Goal: Task Accomplishment & Management: Manage account settings

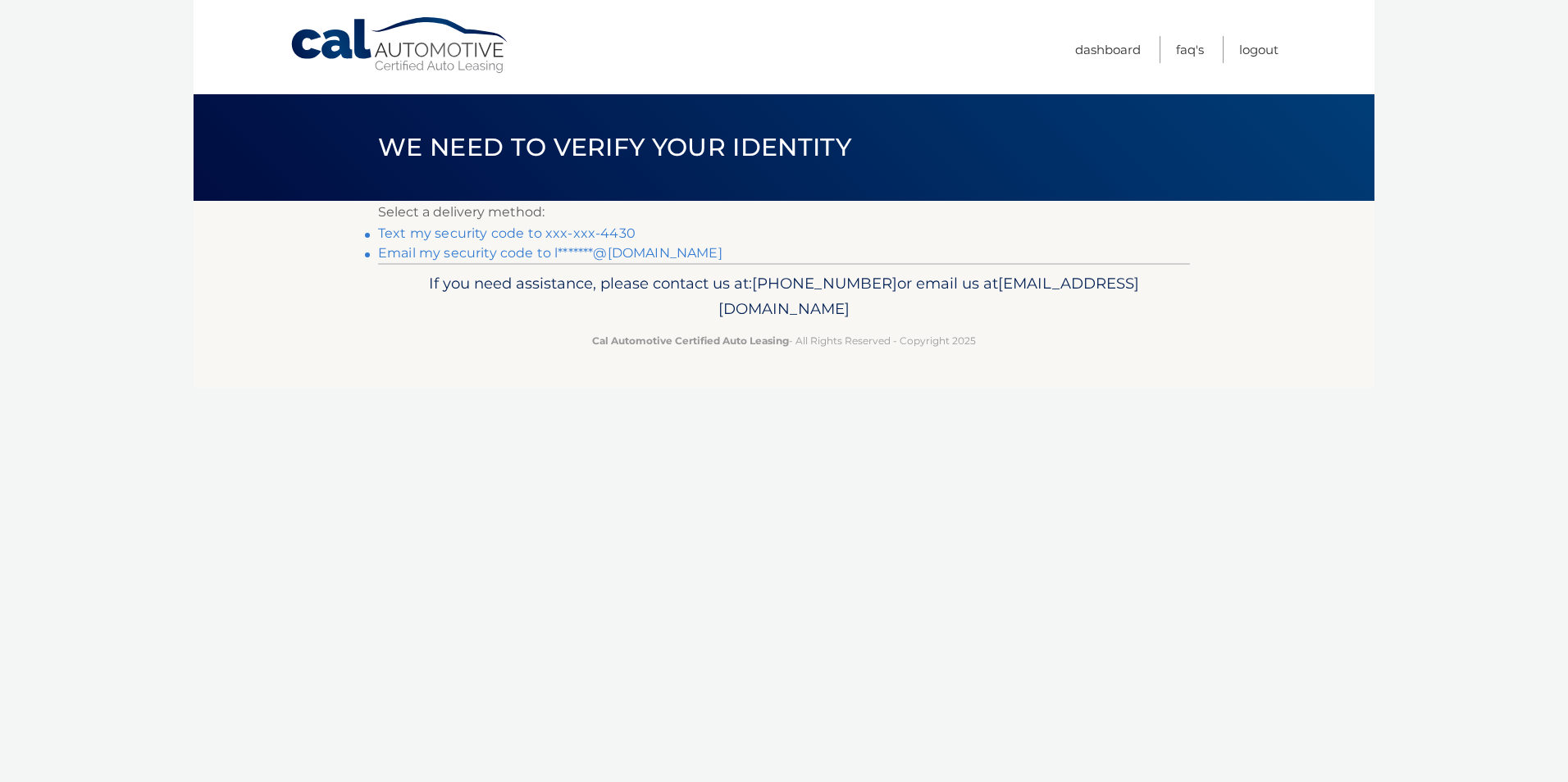
click at [545, 233] on link "Text my security code to xxx-xxx-4430" at bounding box center [507, 233] width 258 height 16
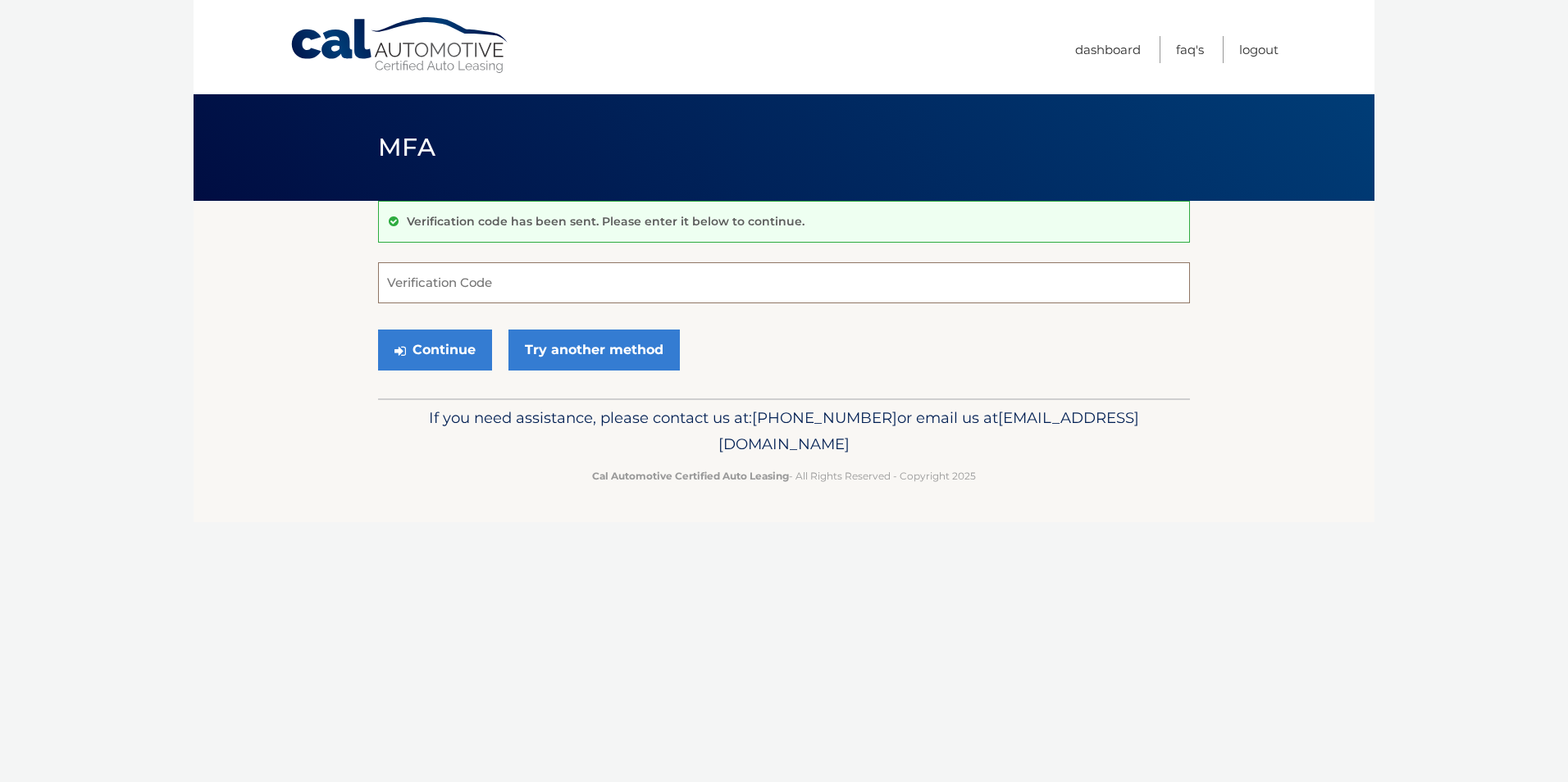
click at [616, 267] on input "Verification Code" at bounding box center [784, 282] width 812 height 41
type input "717287"
click at [423, 341] on button "Continue" at bounding box center [435, 350] width 114 height 41
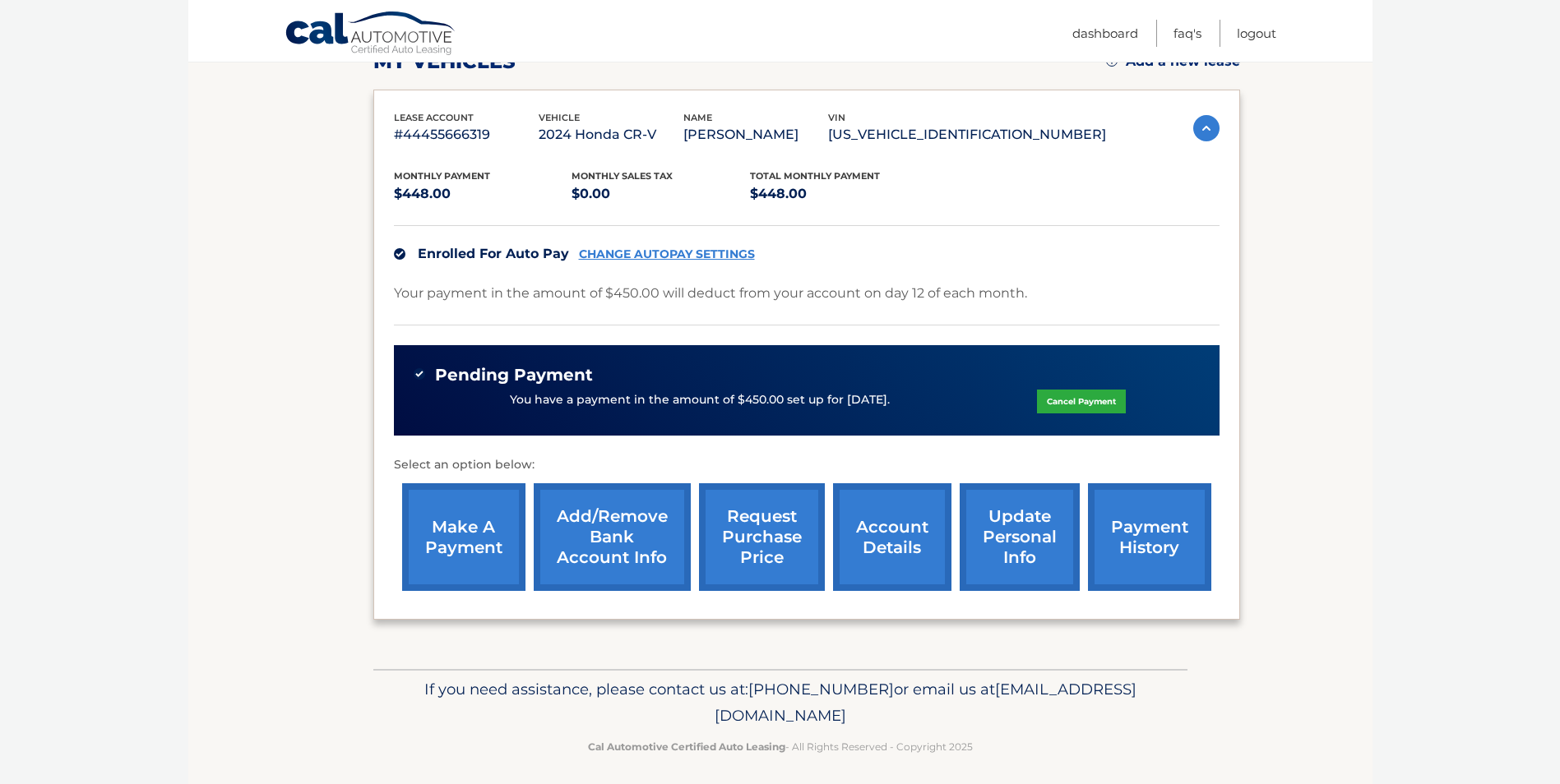
scroll to position [261, 0]
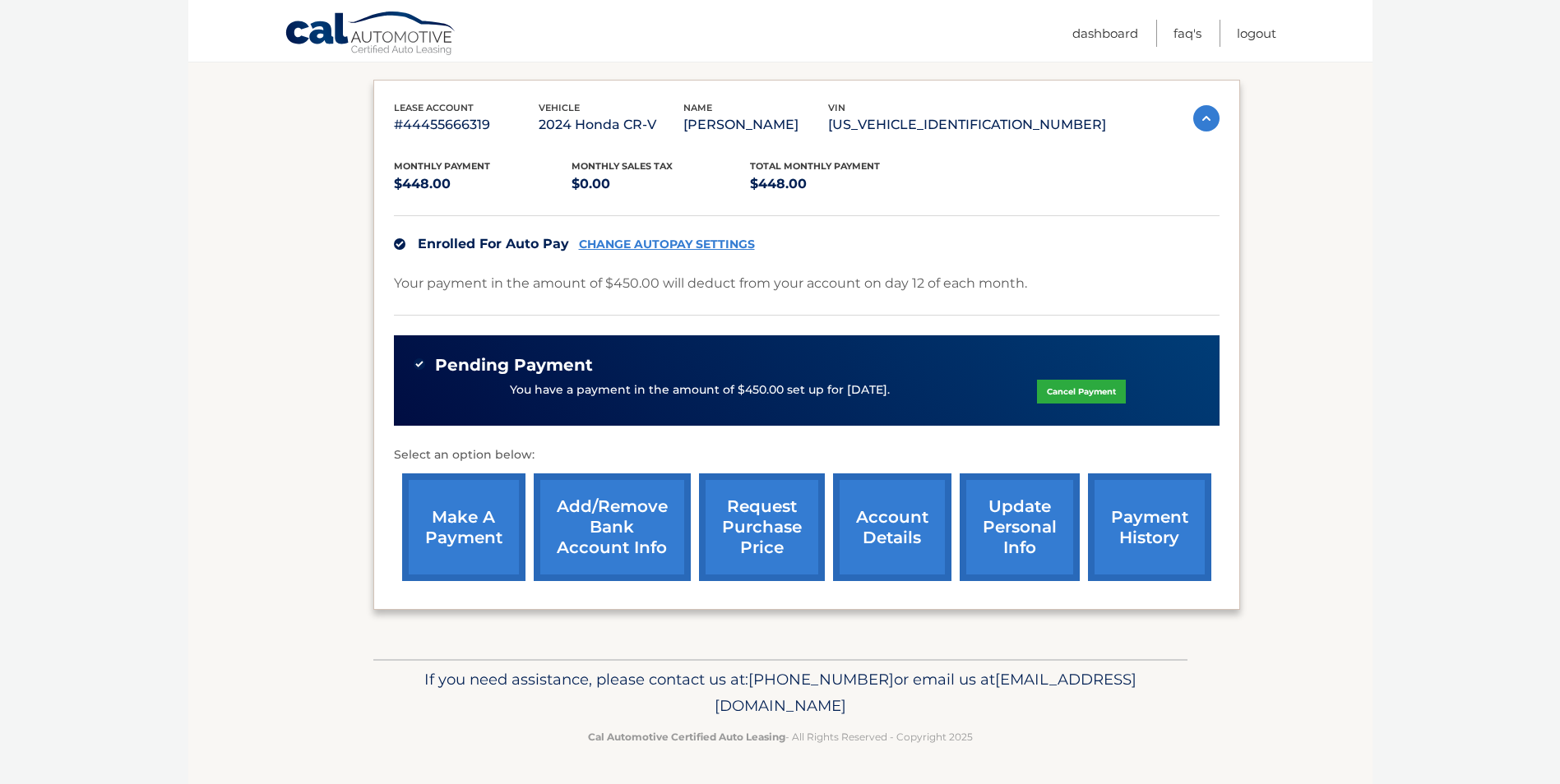
click at [865, 513] on link "account details" at bounding box center [891, 528] width 118 height 108
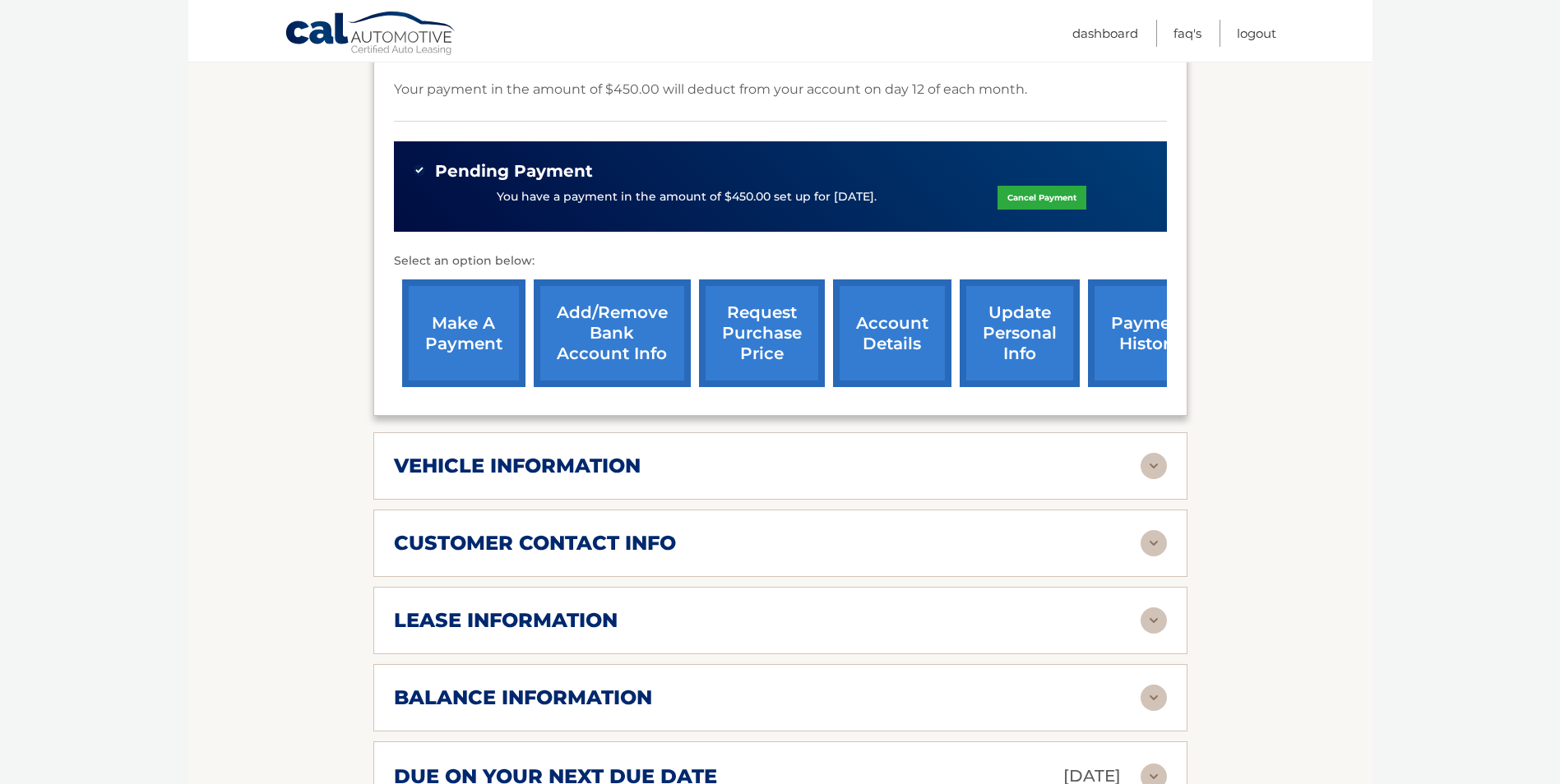
scroll to position [740, 0]
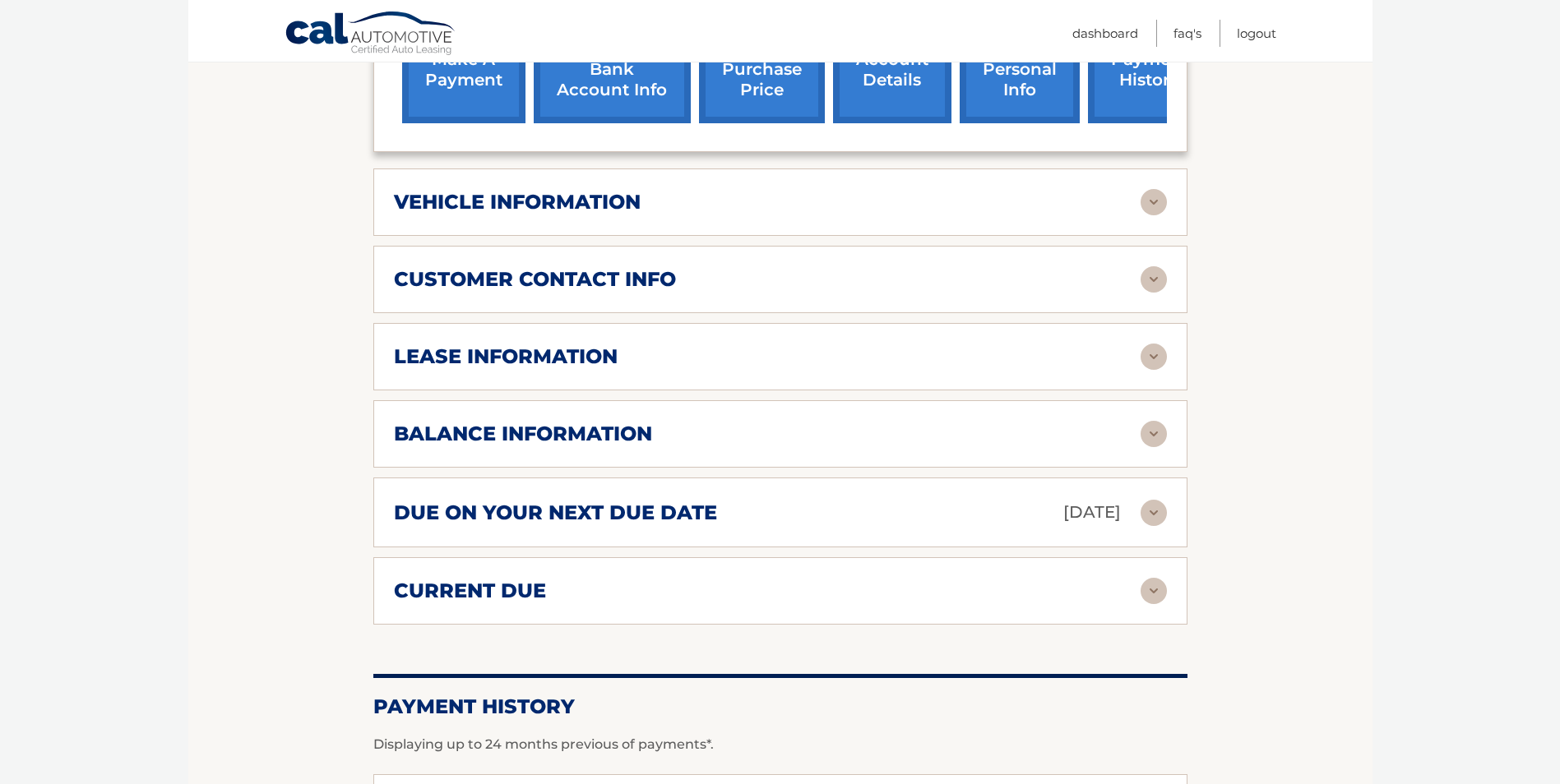
click at [1153, 206] on img at bounding box center [1153, 201] width 27 height 27
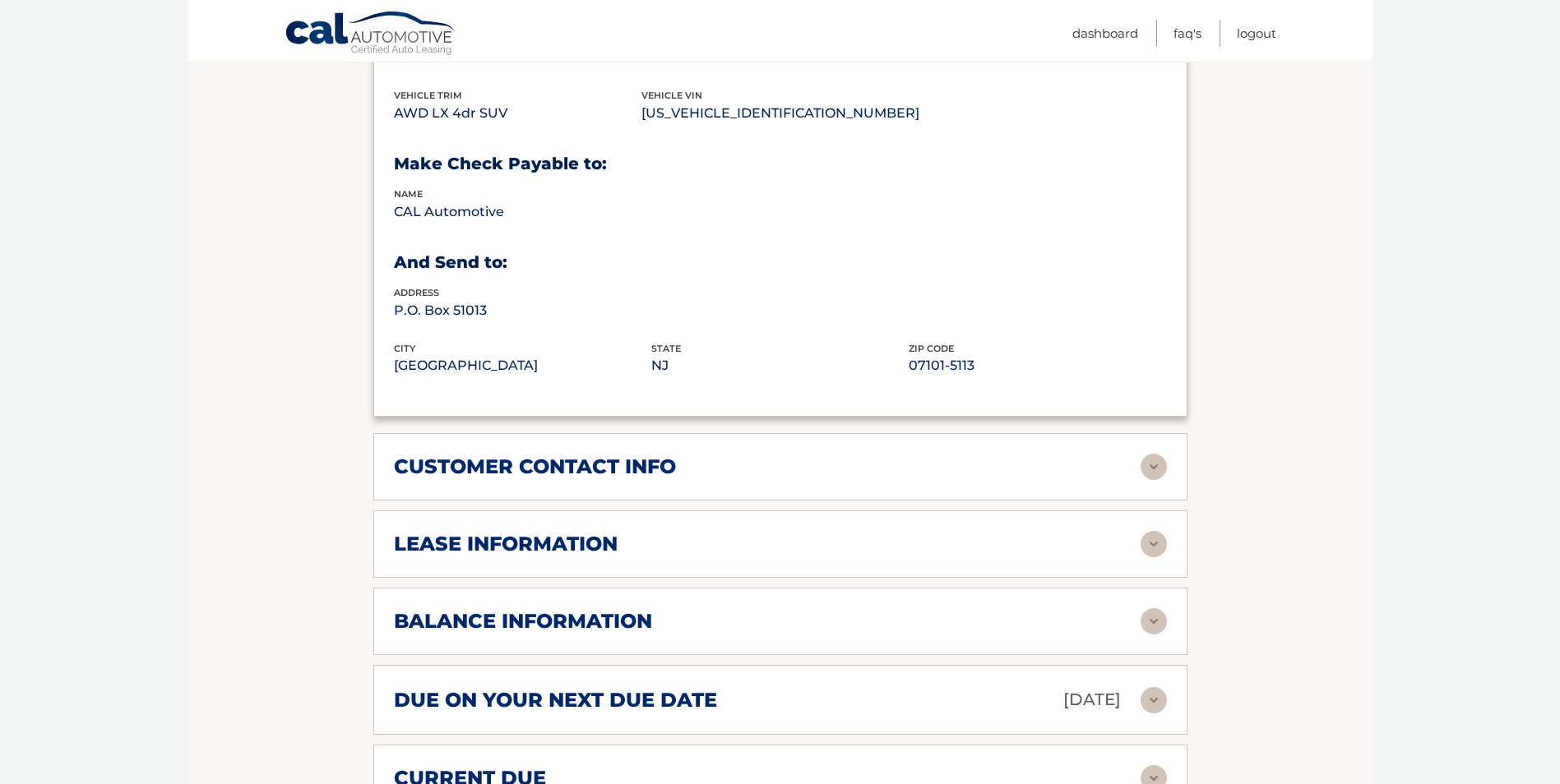
scroll to position [986, 0]
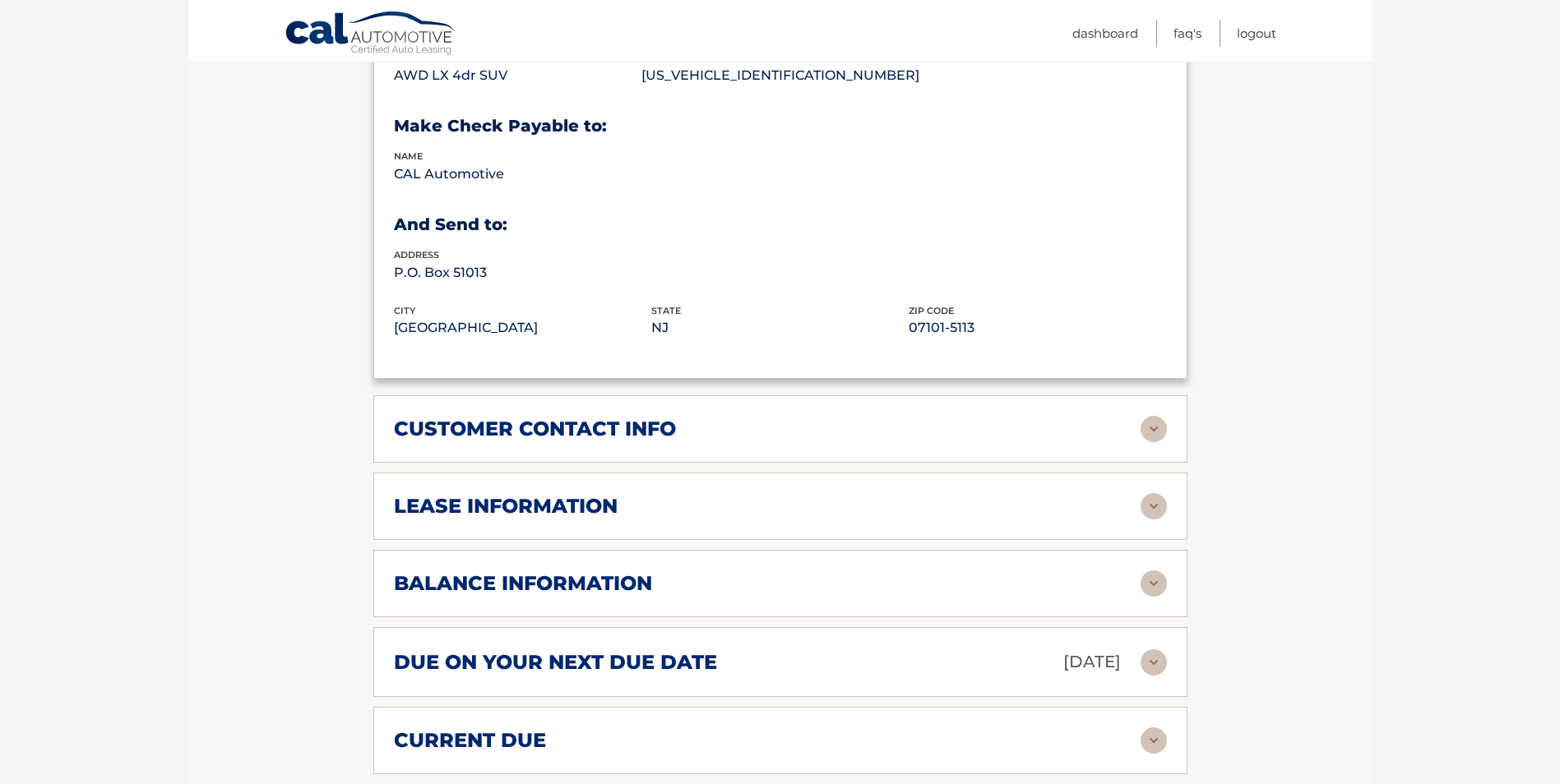
click at [1144, 421] on img at bounding box center [1153, 429] width 27 height 27
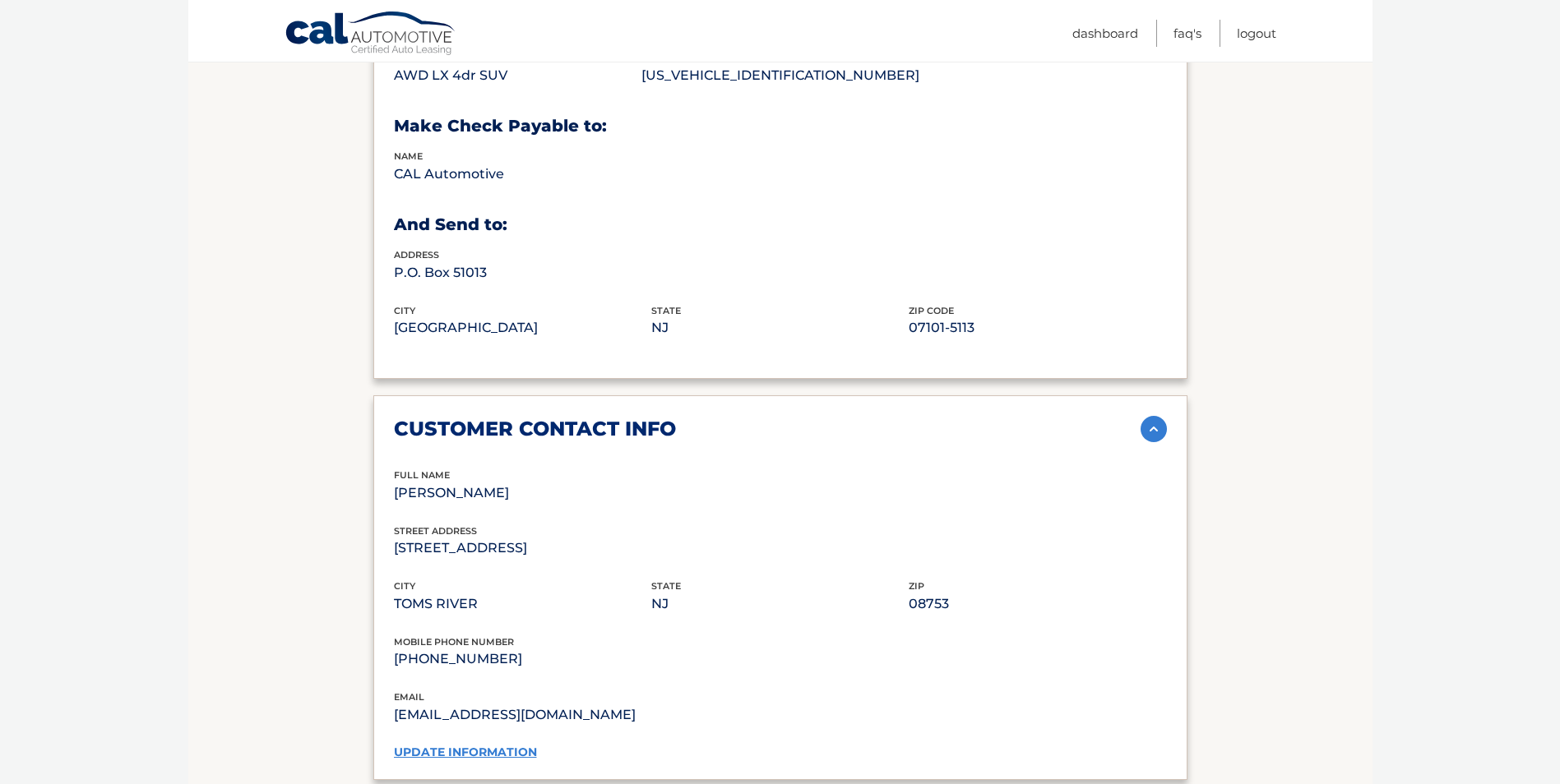
scroll to position [1233, 0]
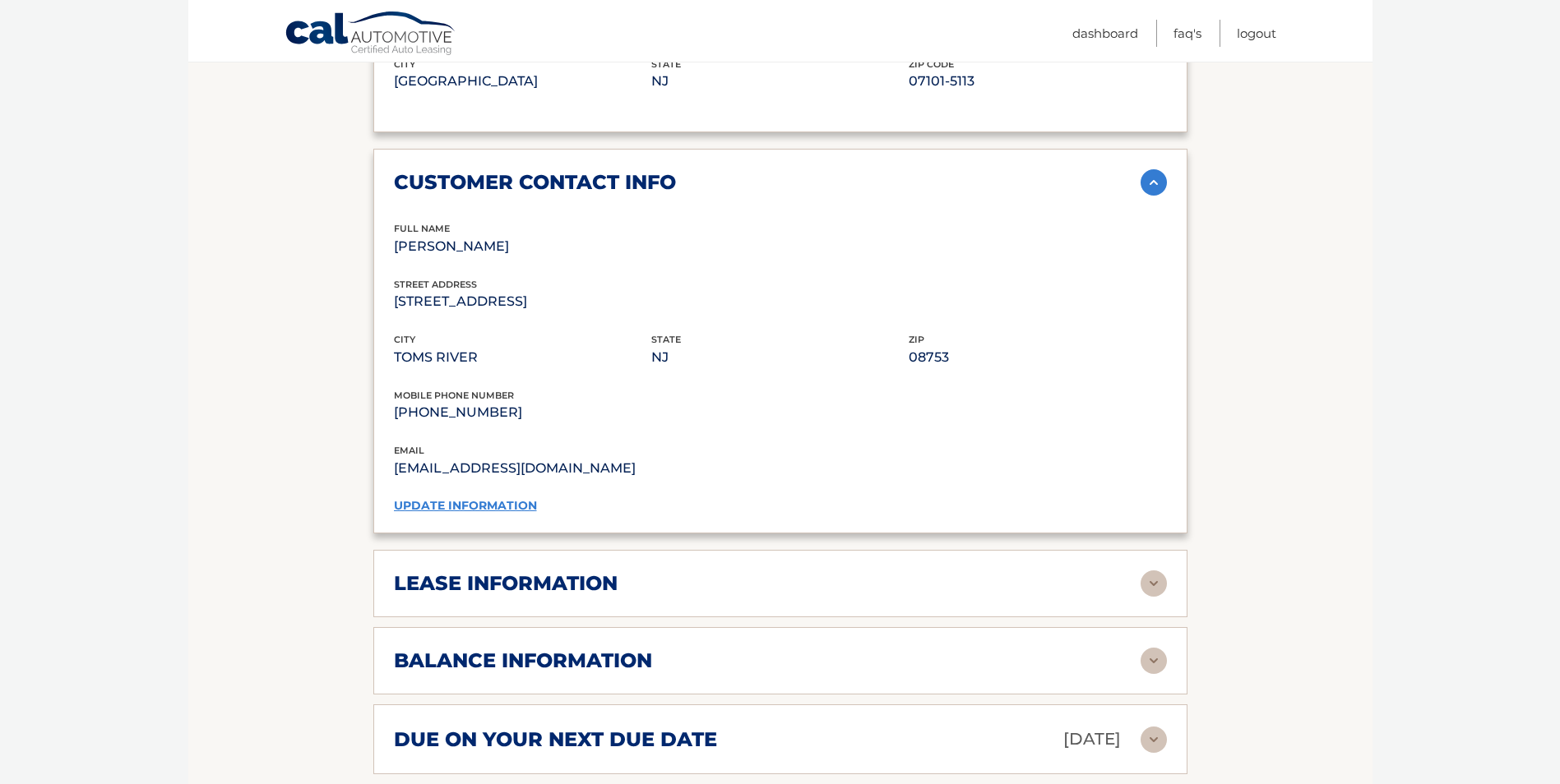
click at [1142, 584] on img at bounding box center [1153, 583] width 27 height 27
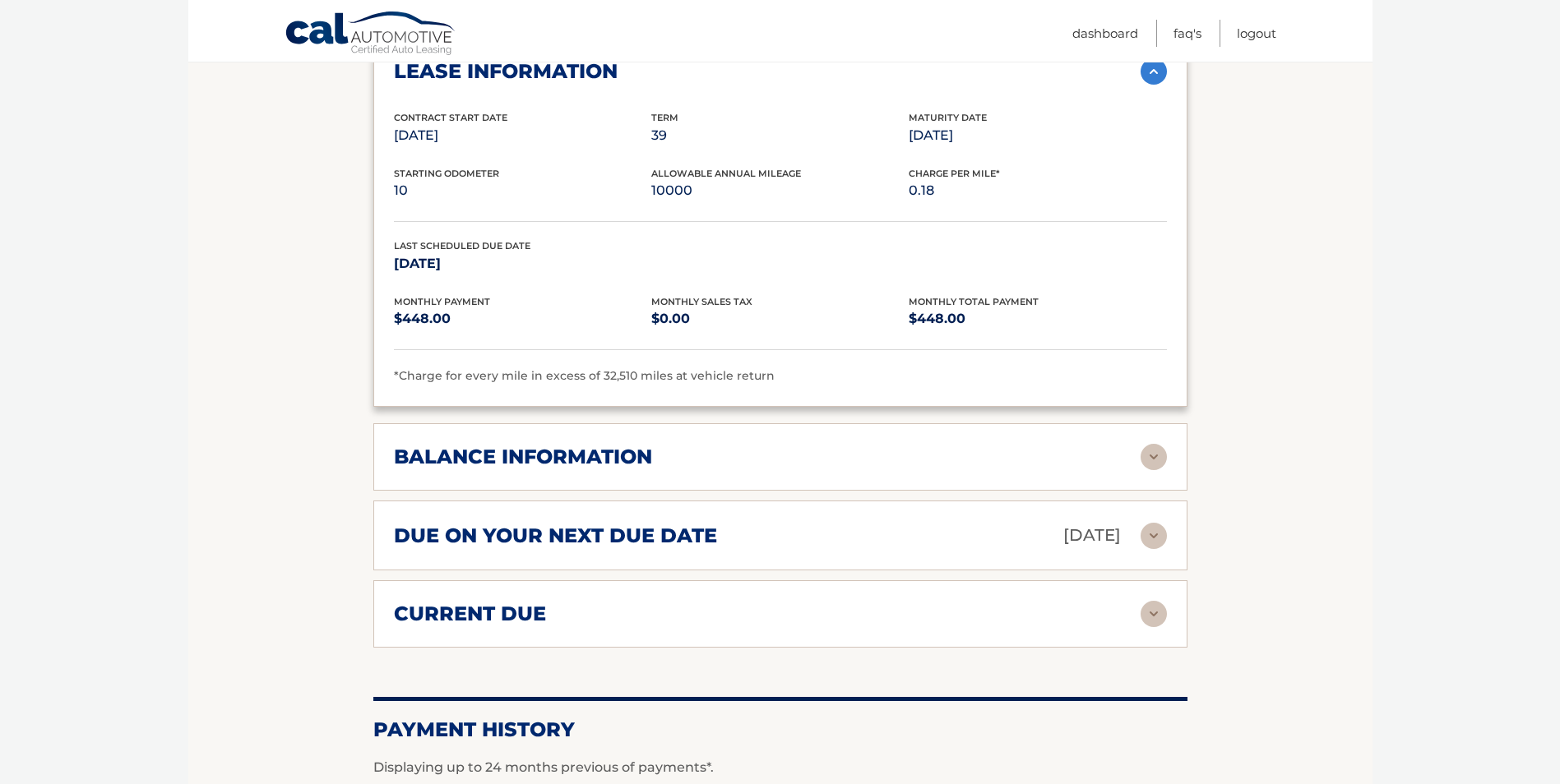
scroll to position [1726, 0]
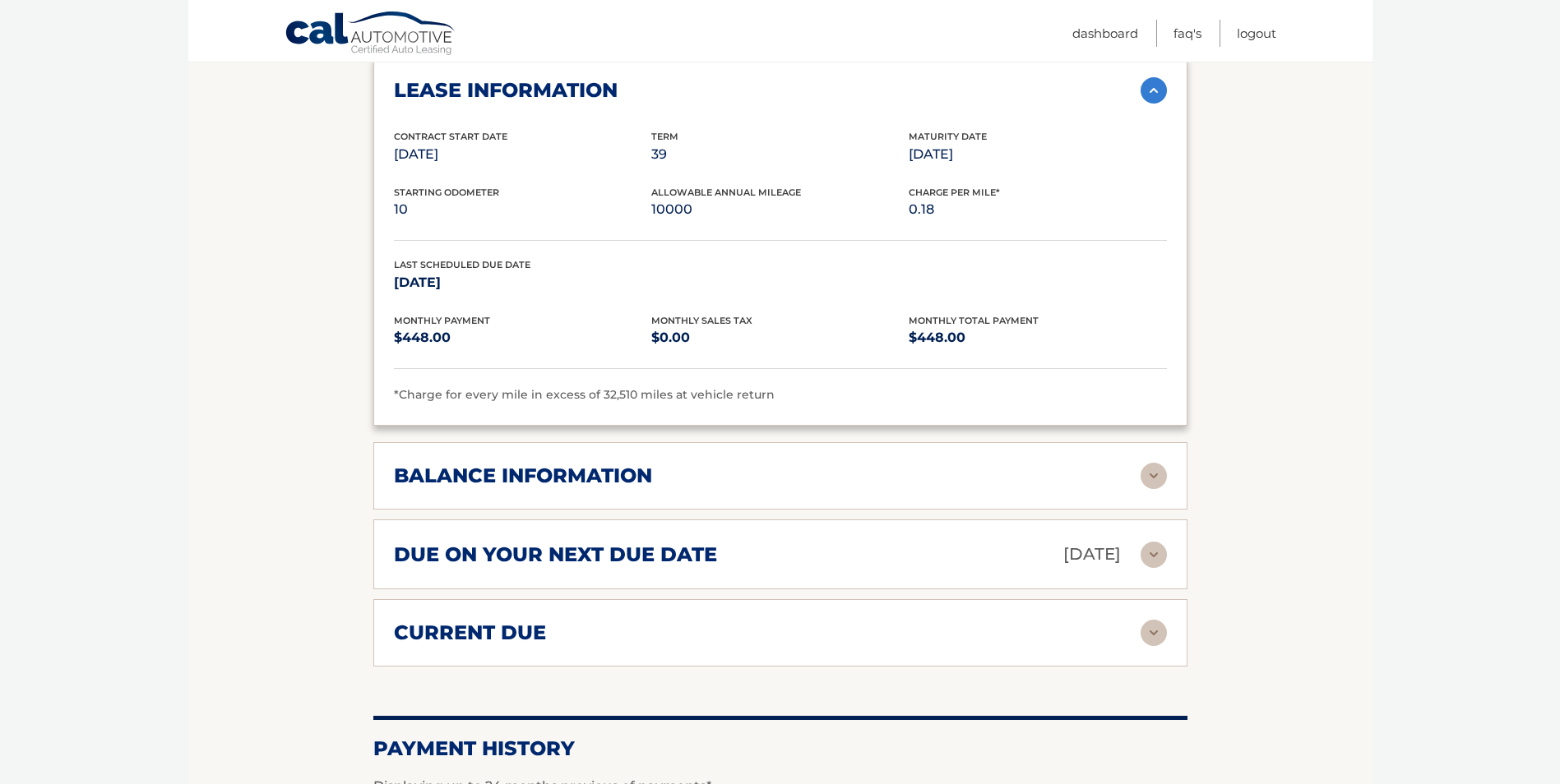
click at [1148, 479] on img at bounding box center [1153, 475] width 27 height 27
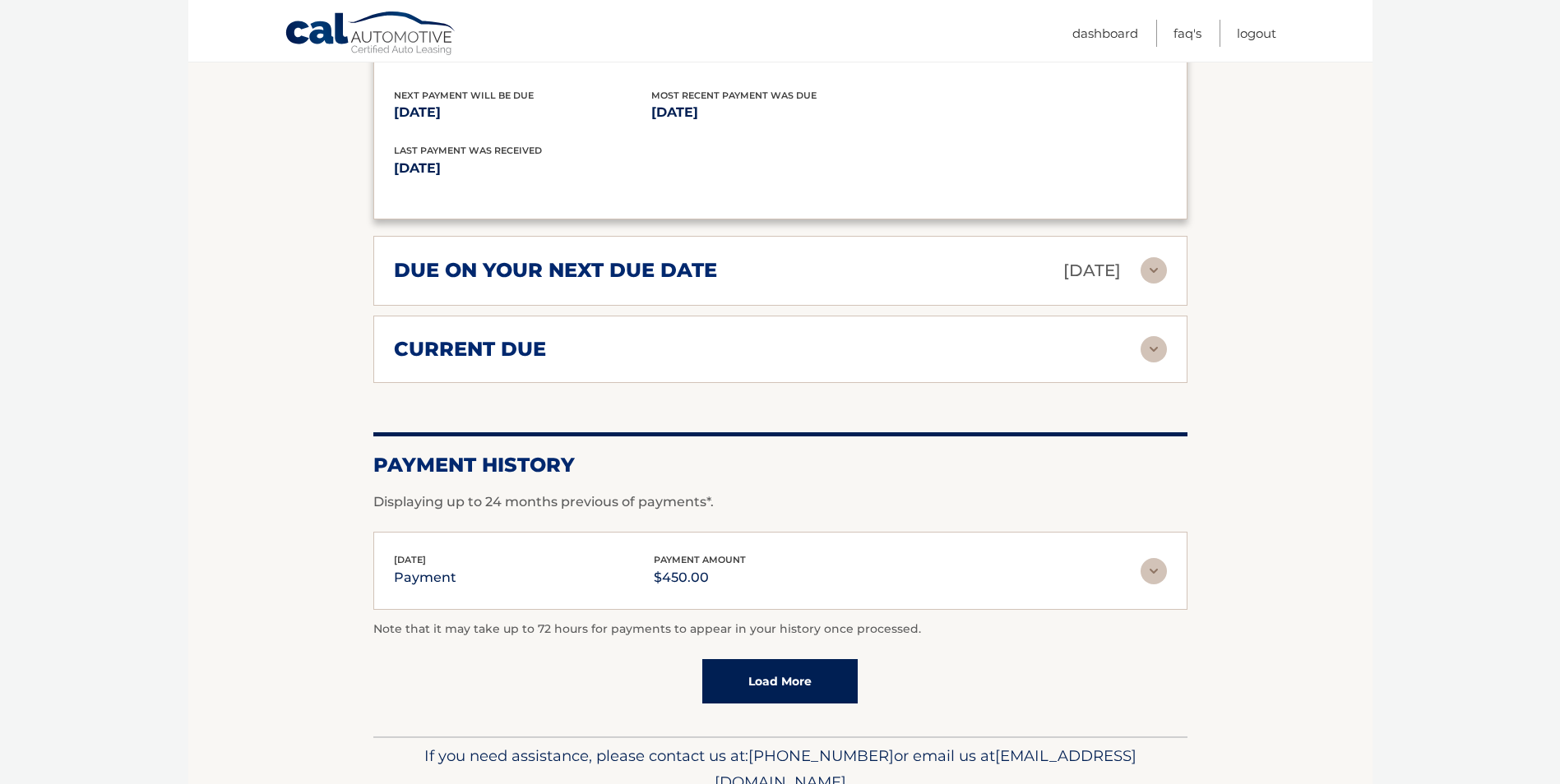
scroll to position [2220, 0]
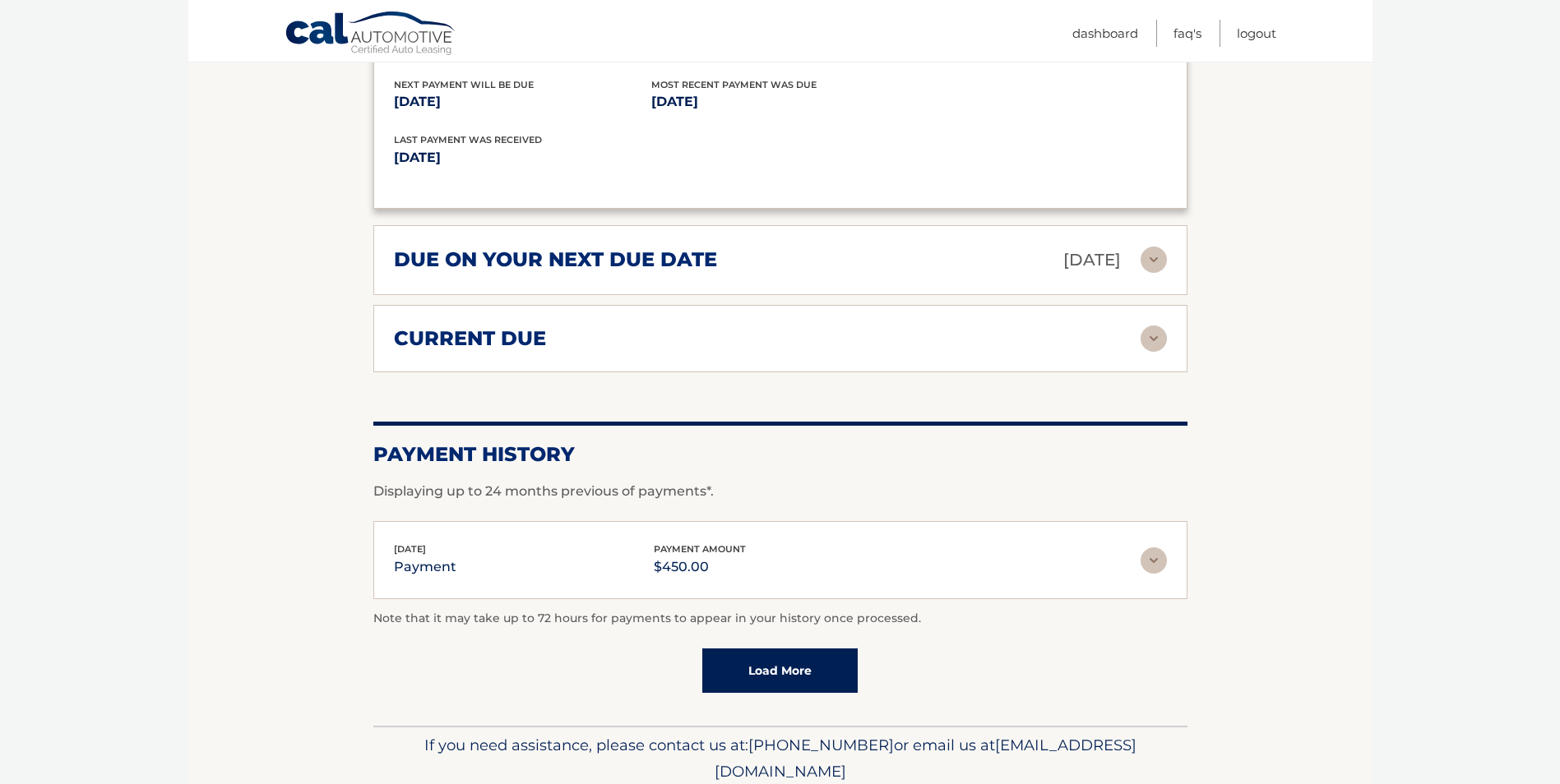
click at [1153, 341] on img at bounding box center [1153, 338] width 27 height 27
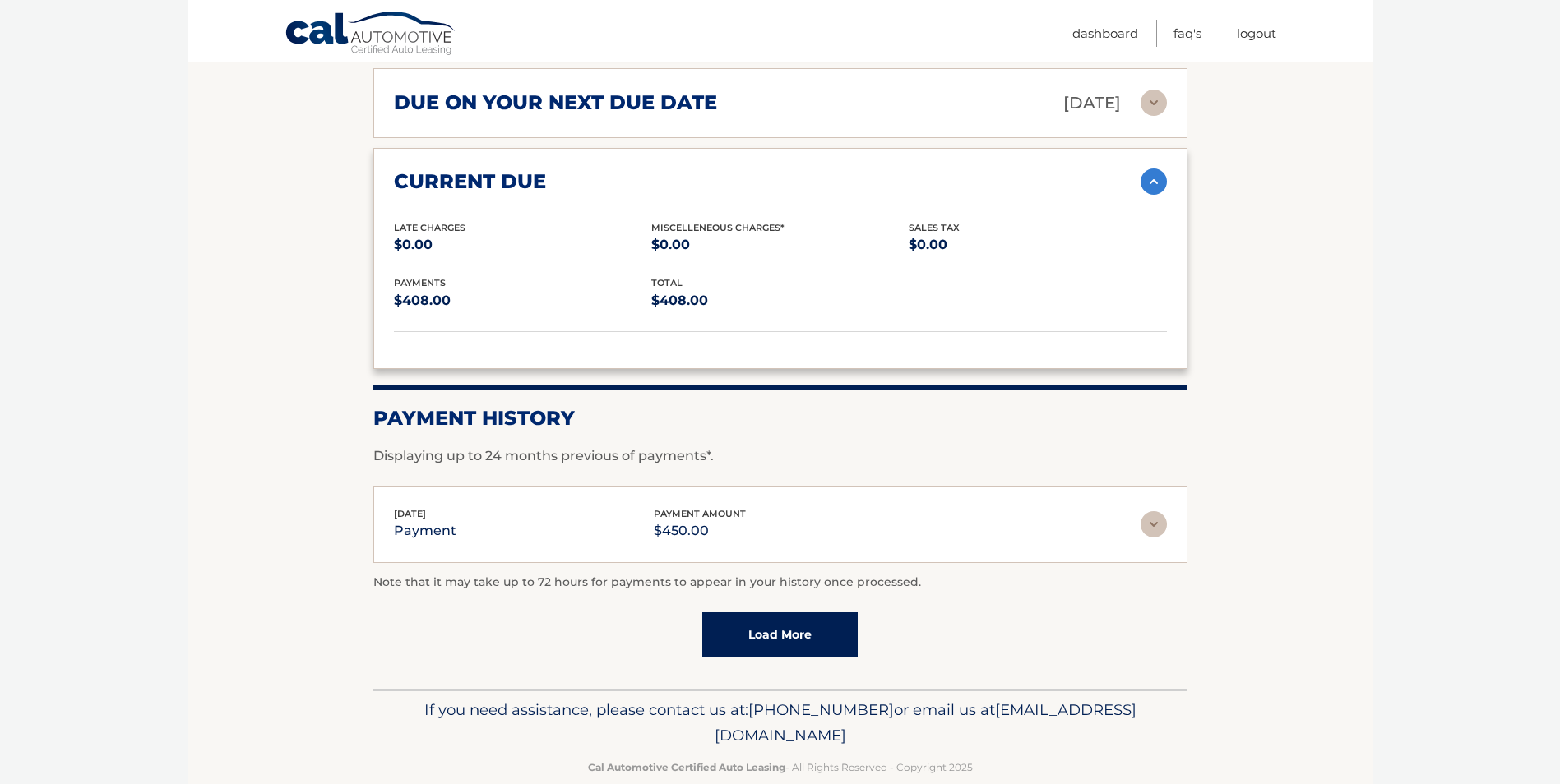
scroll to position [2384, 0]
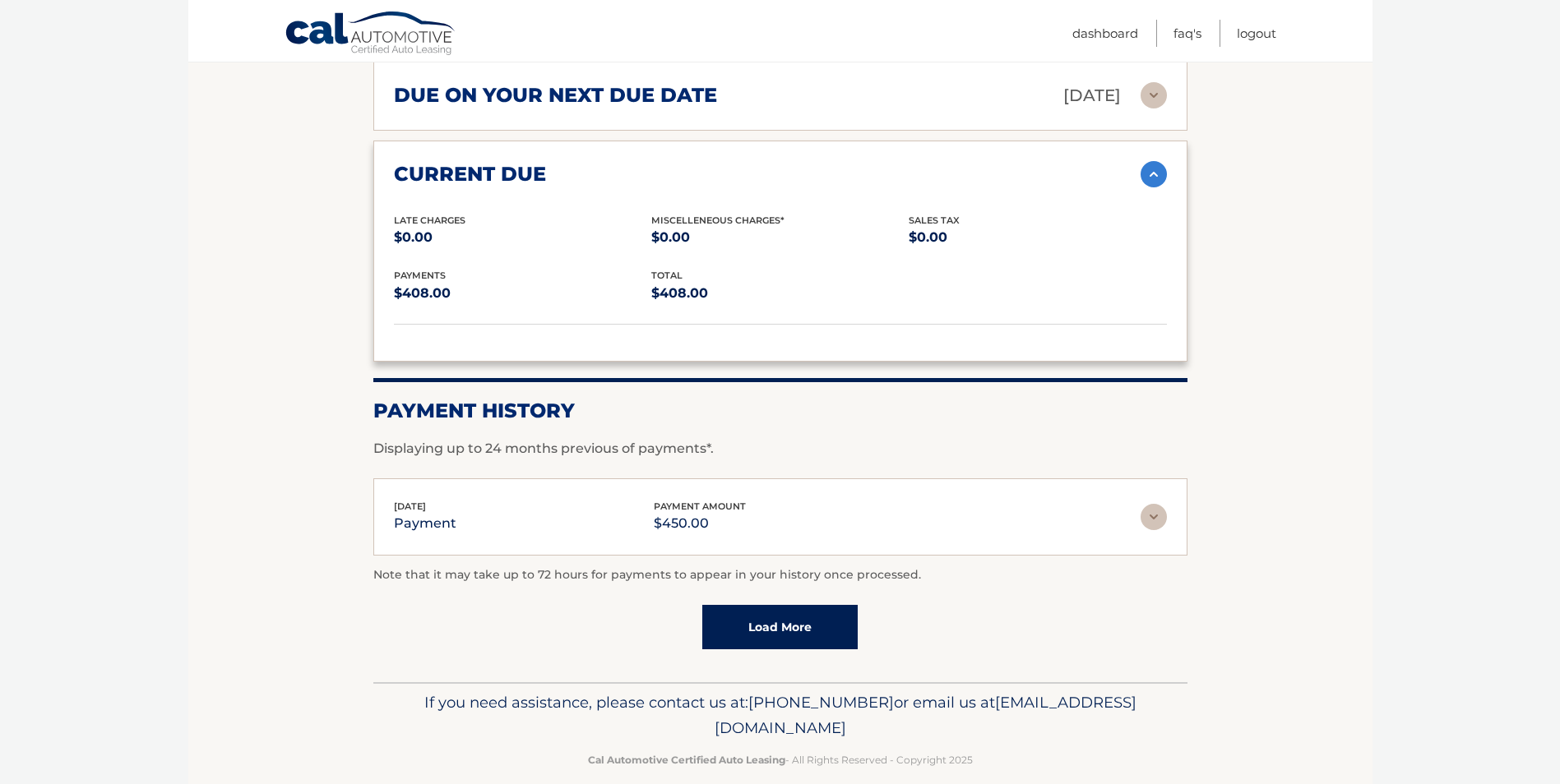
click at [1157, 510] on img at bounding box center [1153, 517] width 27 height 27
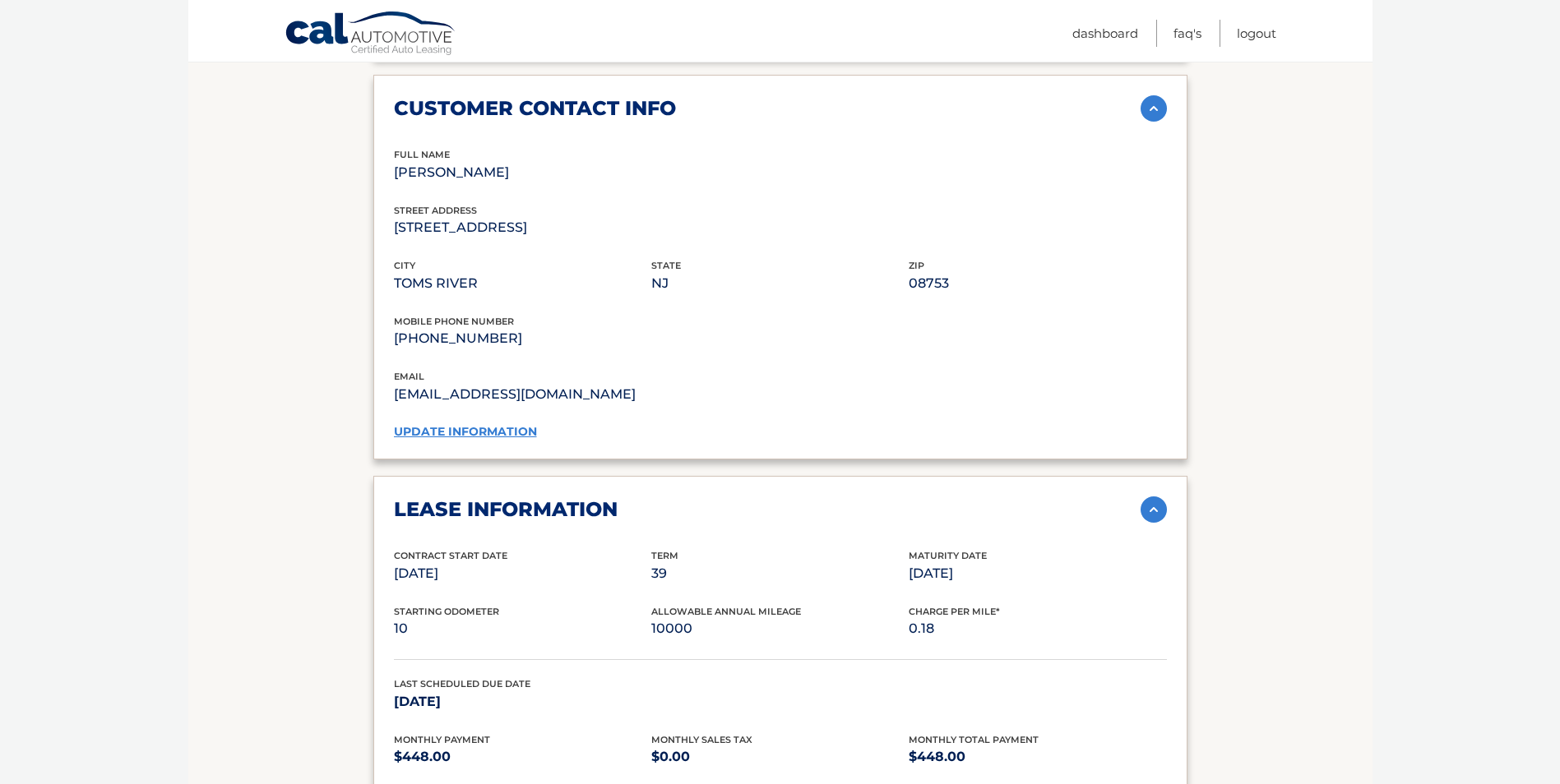
scroll to position [1069, 0]
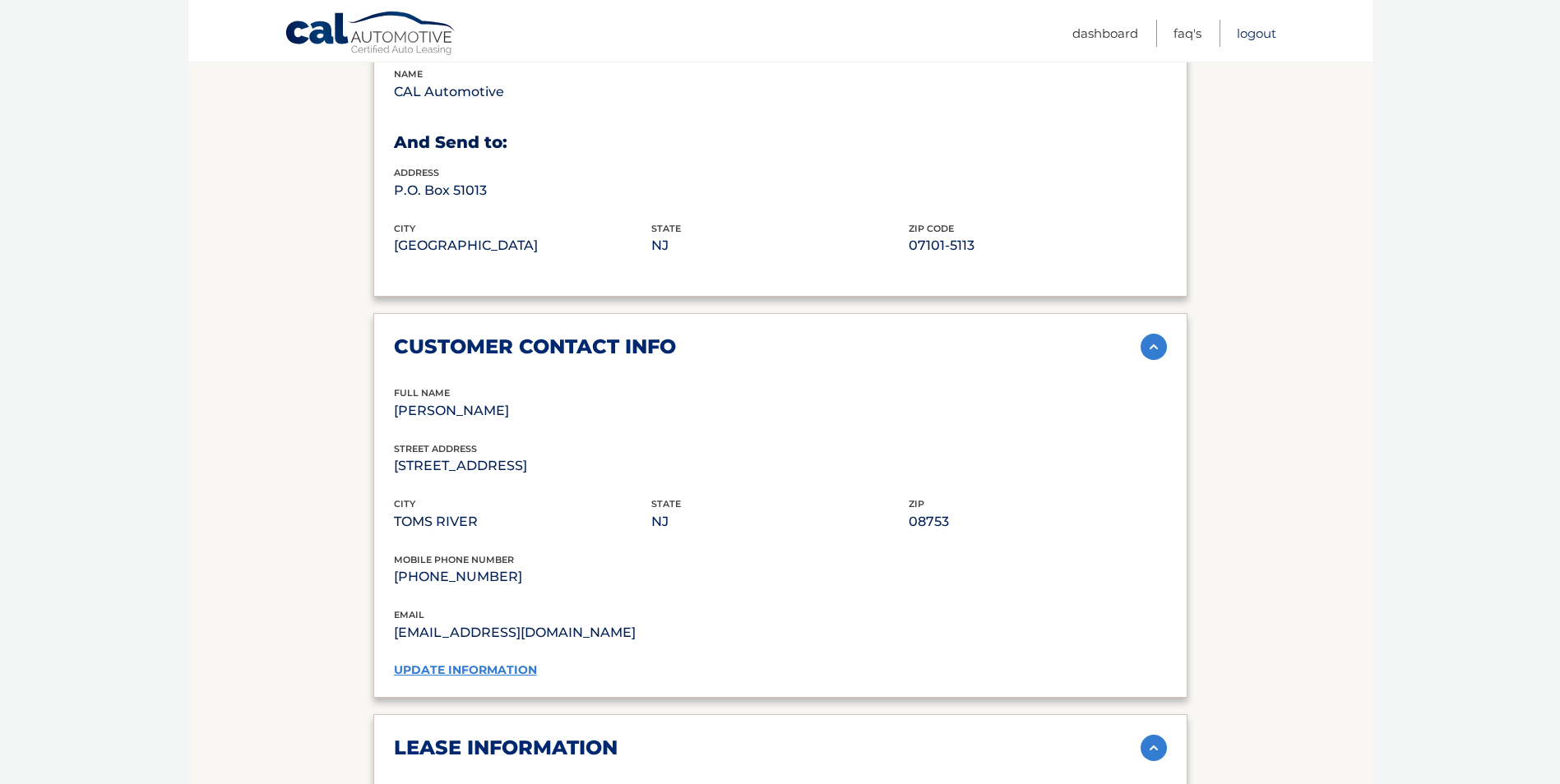
click at [1265, 31] on link "Logout" at bounding box center [1256, 34] width 39 height 27
